Goal: Information Seeking & Learning: Learn about a topic

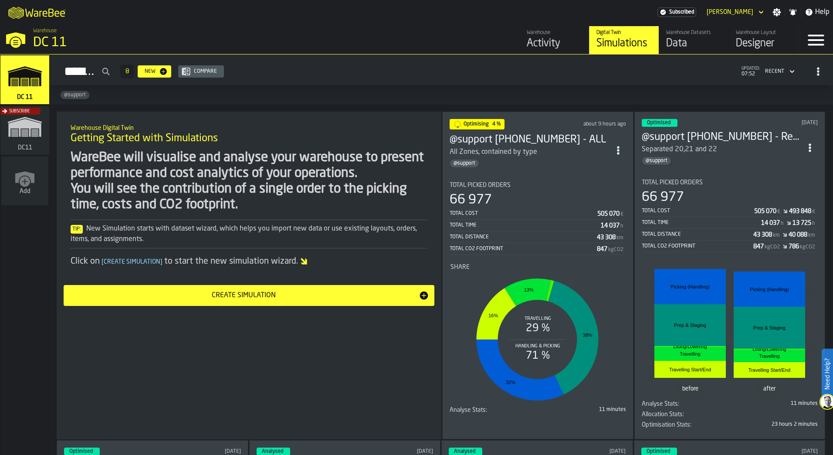
click at [503, 190] on div "Total Picked Orders 66 977 Total Cost 505 070 € Total Time 14 037 h Total Dista…" at bounding box center [537, 218] width 176 height 73
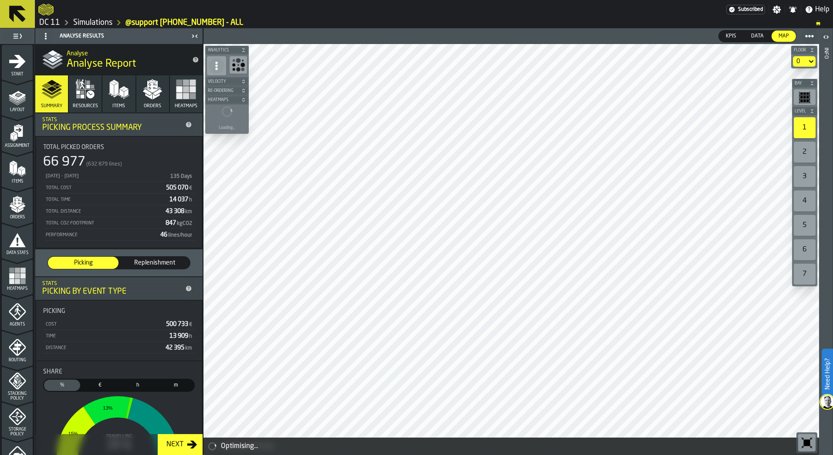
click at [808, 98] on rect "button-toolbar-undefined" at bounding box center [807, 97] width 3 height 2
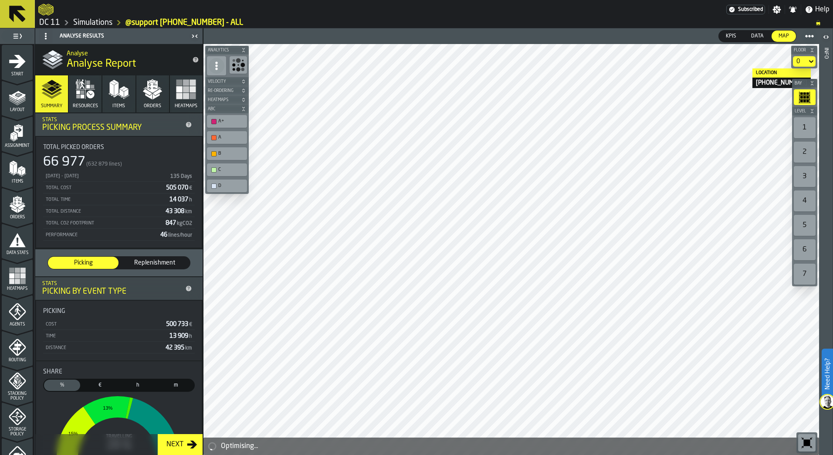
click at [810, 60] on icon at bounding box center [811, 61] width 9 height 10
click at [803, 94] on div "Mezz" at bounding box center [787, 98] width 45 height 10
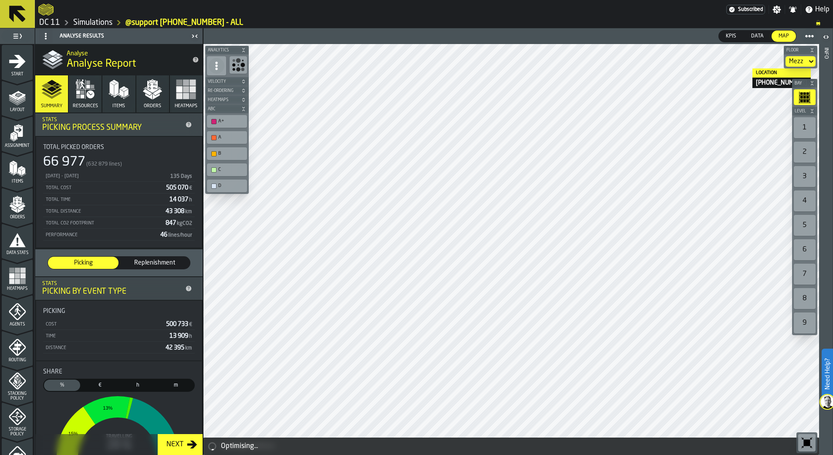
click at [804, 61] on div "Mezz" at bounding box center [795, 61] width 21 height 10
click at [807, 74] on div "0" at bounding box center [787, 77] width 45 height 10
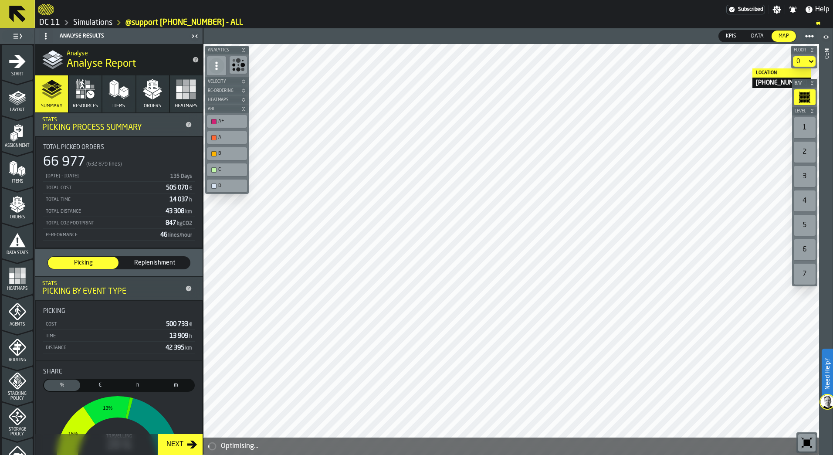
click at [788, 74] on div "Location" at bounding box center [781, 72] width 58 height 9
click at [16, 1] on button at bounding box center [17, 14] width 35 height 28
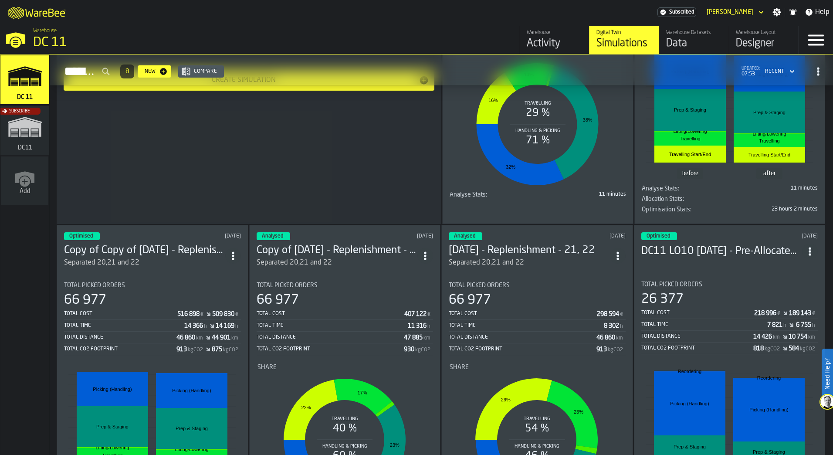
scroll to position [87, 0]
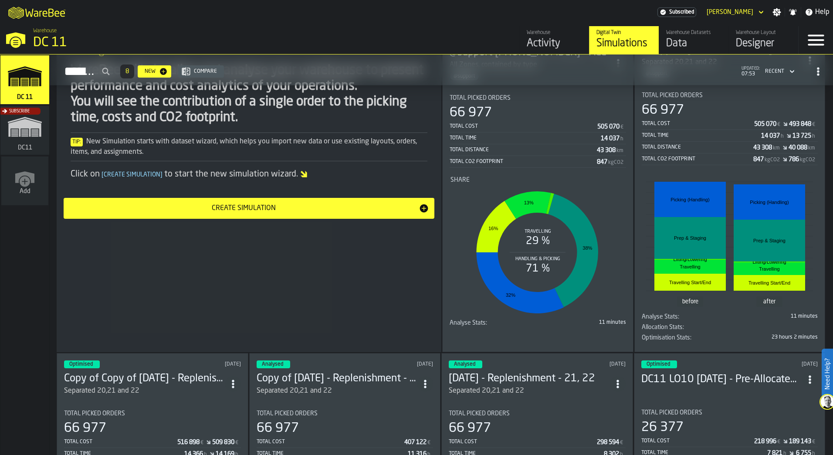
click at [620, 197] on rect "stat-Share" at bounding box center [537, 252] width 174 height 131
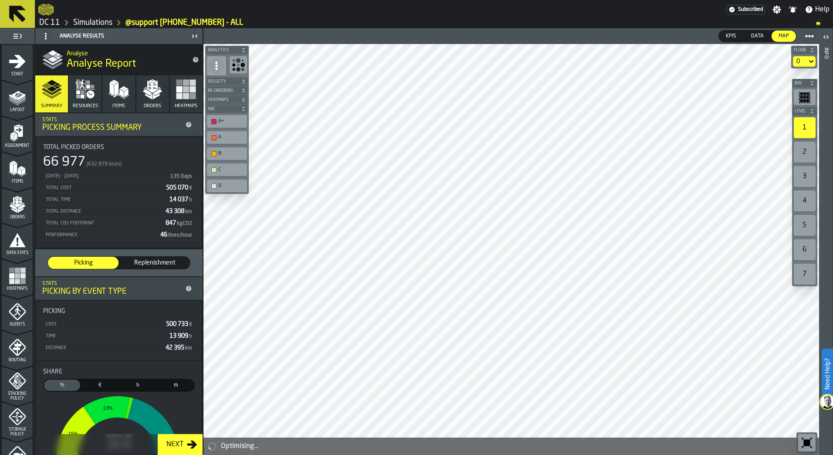
click at [804, 150] on div "2" at bounding box center [805, 152] width 22 height 21
click at [807, 35] on circle at bounding box center [805, 35] width 3 height 3
click at [827, 36] on icon "button-toggle-Open" at bounding box center [827, 36] width 2 height 3
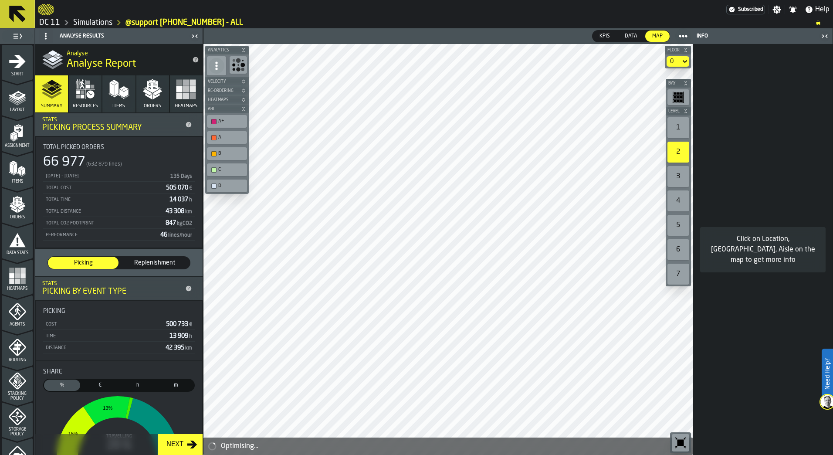
click at [827, 36] on icon "button-toggle-Close me" at bounding box center [824, 36] width 10 height 10
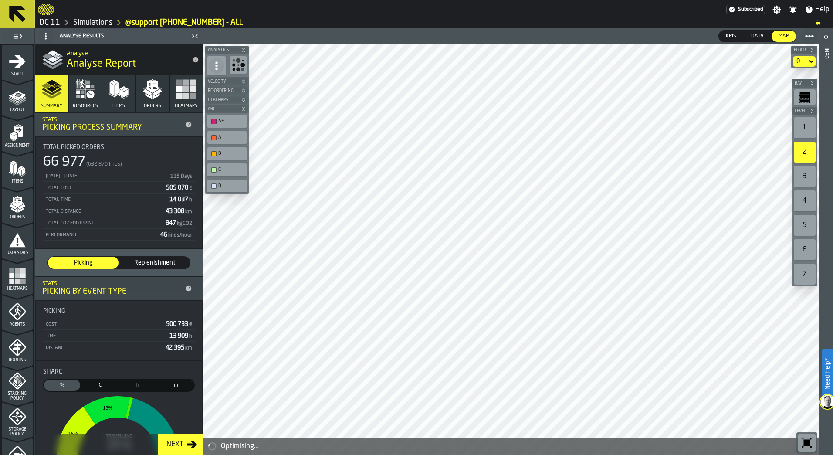
click at [805, 268] on div "7" at bounding box center [805, 273] width 22 height 21
drag, startPoint x: 811, startPoint y: 127, endPoint x: 813, endPoint y: 95, distance: 32.3
click at [811, 127] on div "1" at bounding box center [805, 127] width 22 height 21
click at [8, 9] on icon at bounding box center [17, 13] width 21 height 21
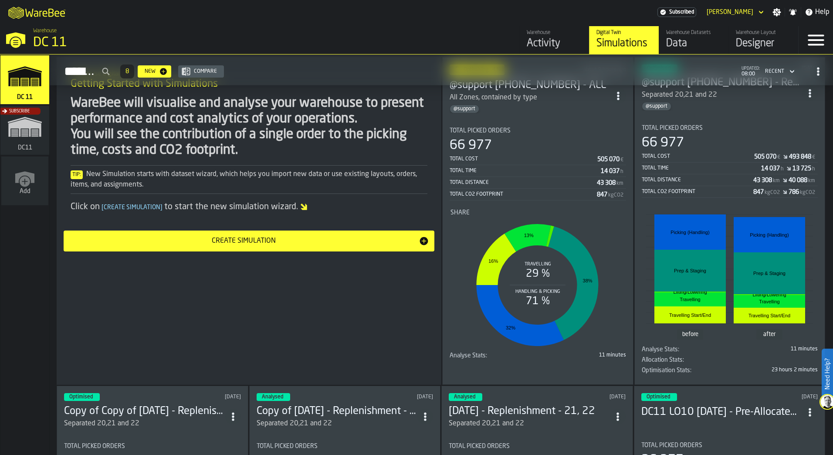
scroll to position [44, 0]
